Goal: Task Accomplishment & Management: Use online tool/utility

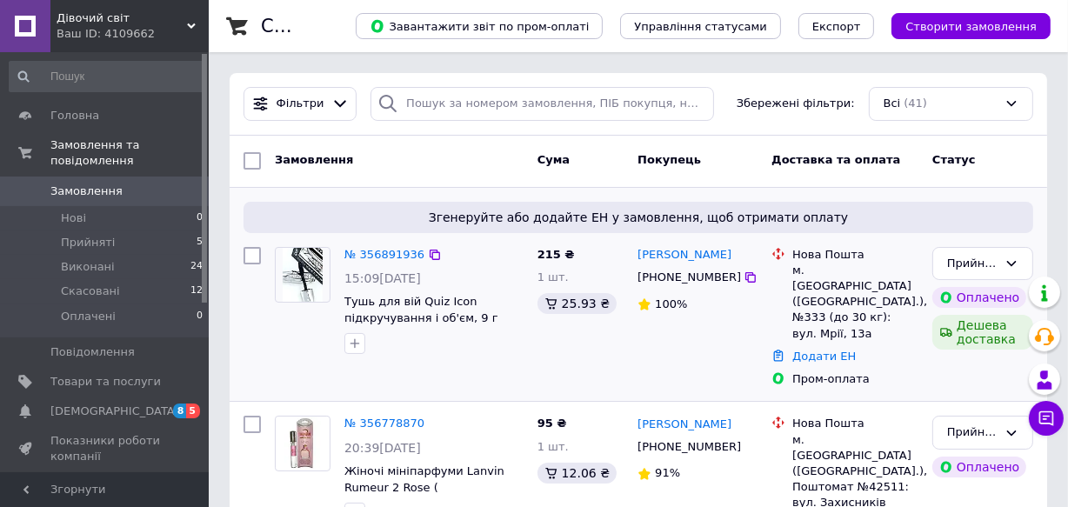
click at [746, 283] on icon at bounding box center [751, 277] width 10 height 10
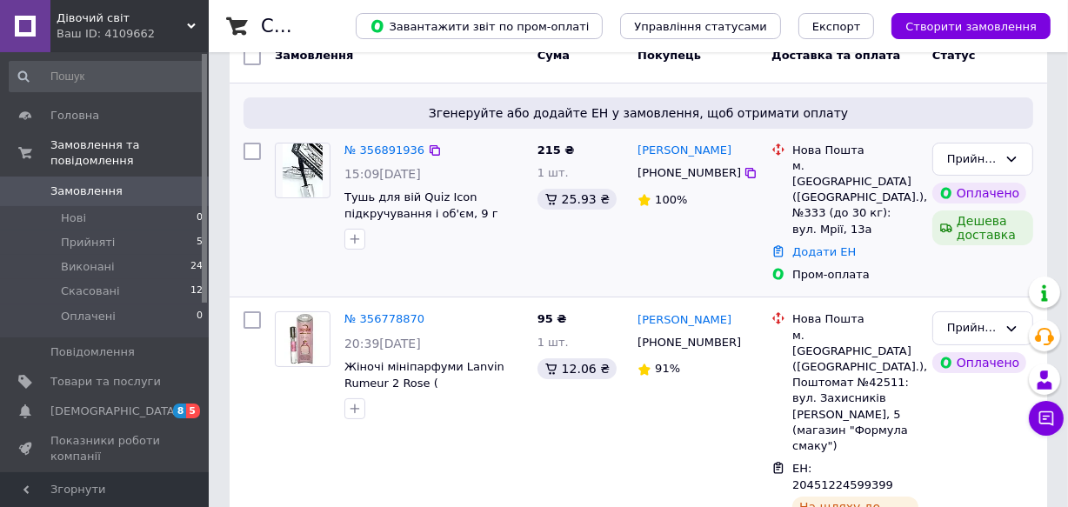
scroll to position [78, 0]
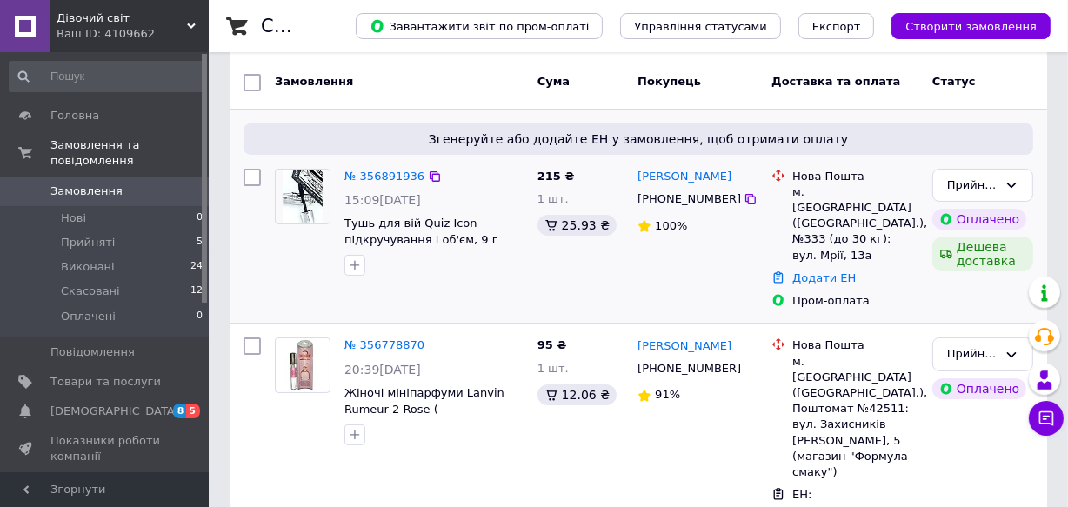
drag, startPoint x: 751, startPoint y: 173, endPoint x: 636, endPoint y: 179, distance: 115.0
click at [636, 179] on div "[PERSON_NAME]" at bounding box center [698, 177] width 124 height 20
copy link "[PERSON_NAME]"
click at [806, 271] on link "Додати ЕН" at bounding box center [825, 277] width 64 height 13
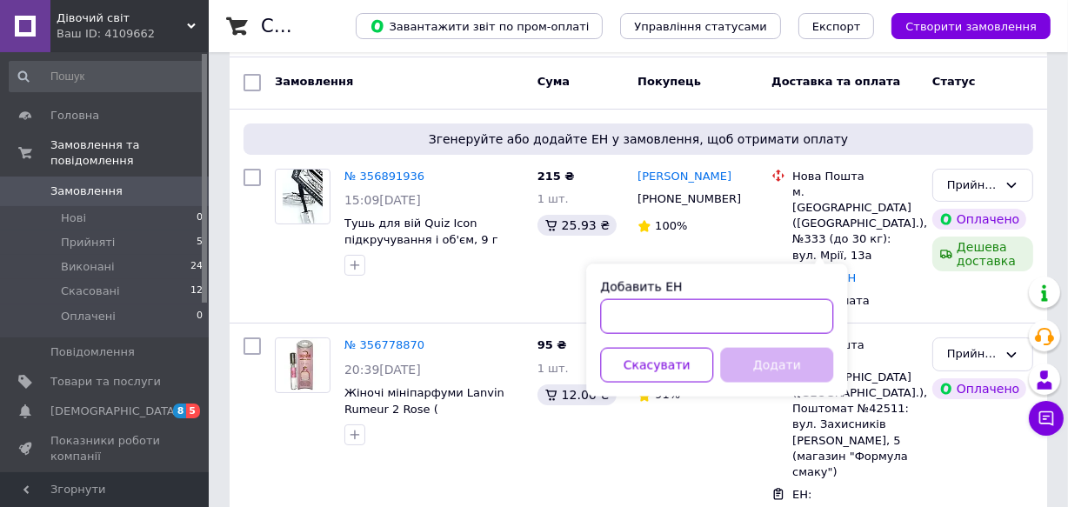
click at [651, 313] on input "Добавить ЕН" at bounding box center [716, 316] width 233 height 35
paste input "20451225259659"
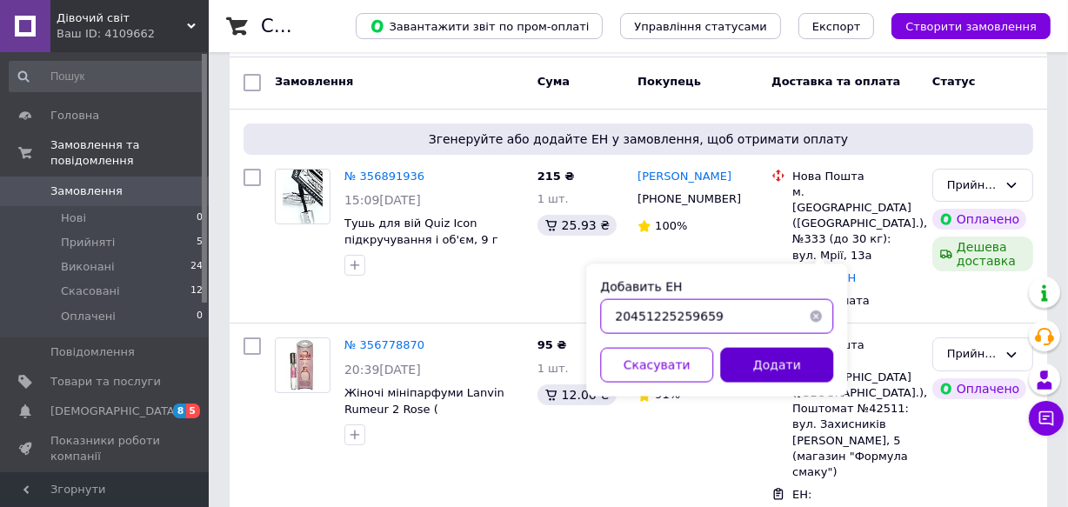
type input "20451225259659"
click at [759, 365] on button "Додати" at bounding box center [776, 365] width 113 height 35
